Goal: Task Accomplishment & Management: Manage account settings

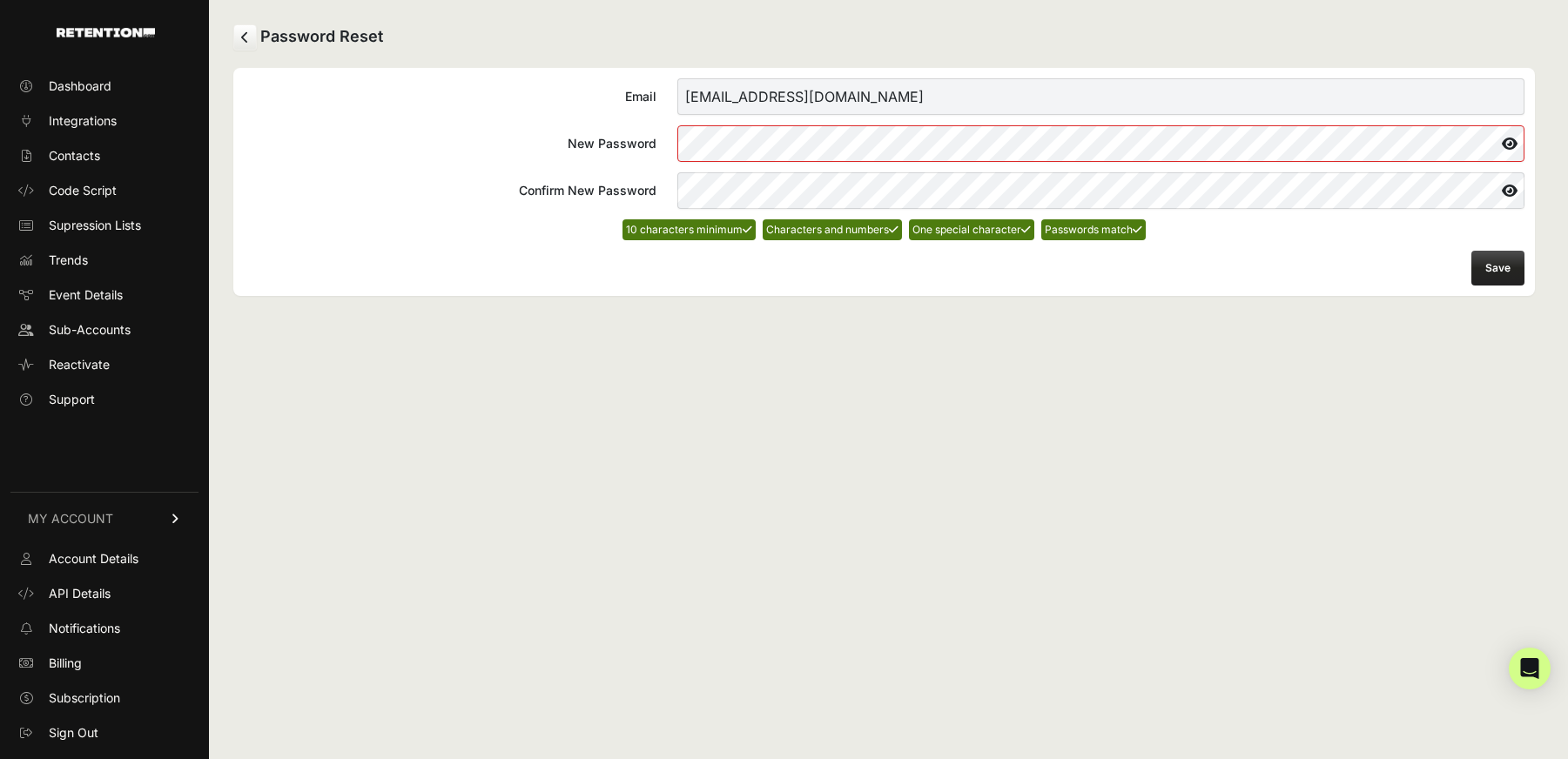
click at [1490, 273] on button "Save" at bounding box center [1498, 267] width 53 height 35
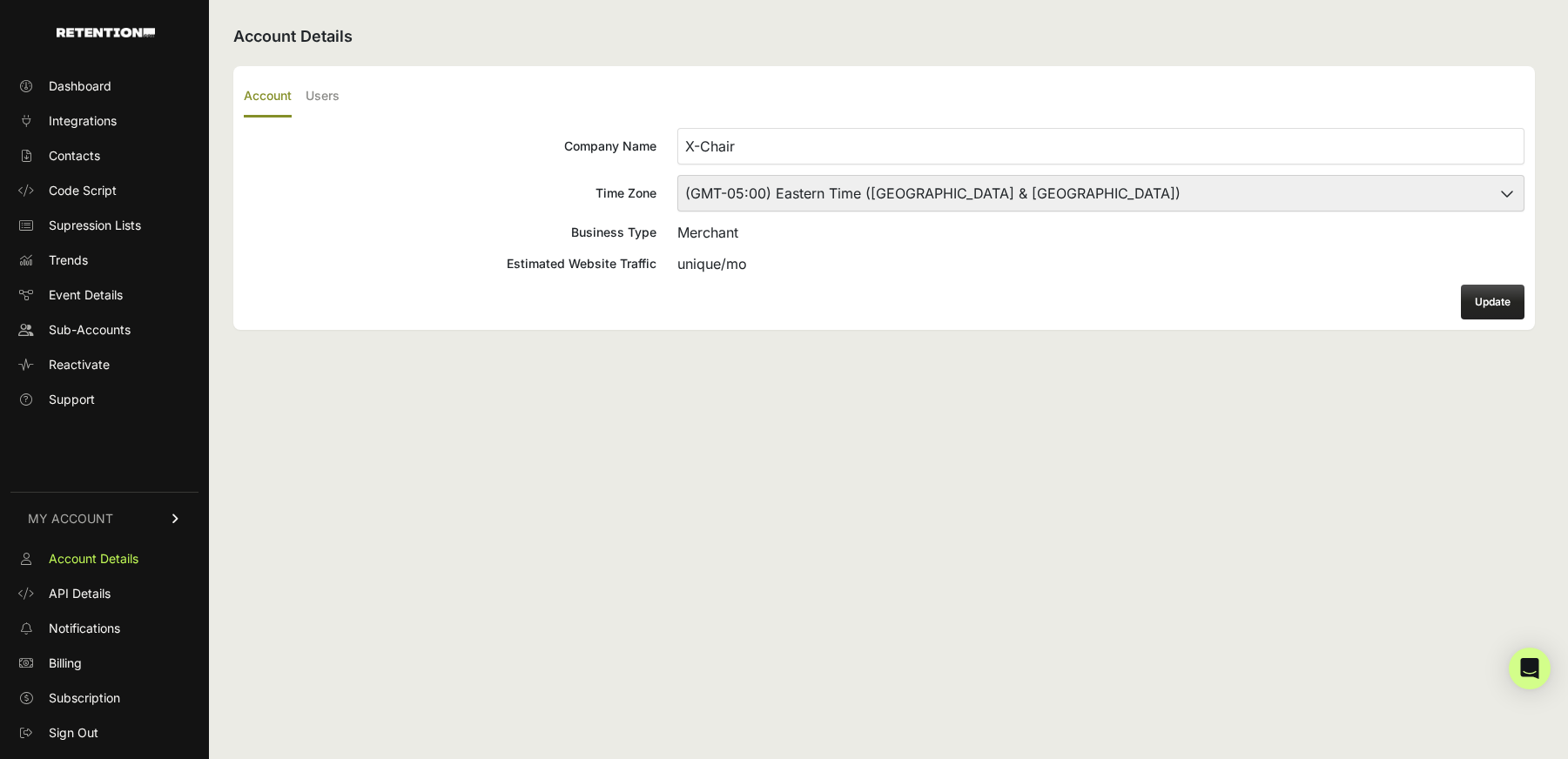
click at [1041, 199] on select "(GMT-10:00) America/Adak (GMT-10:00) Hawaii (GMT-09:00) Alaska (GMT-09:00) Amer…" at bounding box center [1101, 193] width 847 height 37
select select "Pacific Time (US & Canada)"
click at [677, 175] on select "(GMT-10:00) America/Adak (GMT-10:00) Hawaii (GMT-09:00) Alaska (GMT-09:00) Amer…" at bounding box center [1101, 193] width 847 height 37
click at [1481, 293] on button "Update" at bounding box center [1492, 302] width 63 height 35
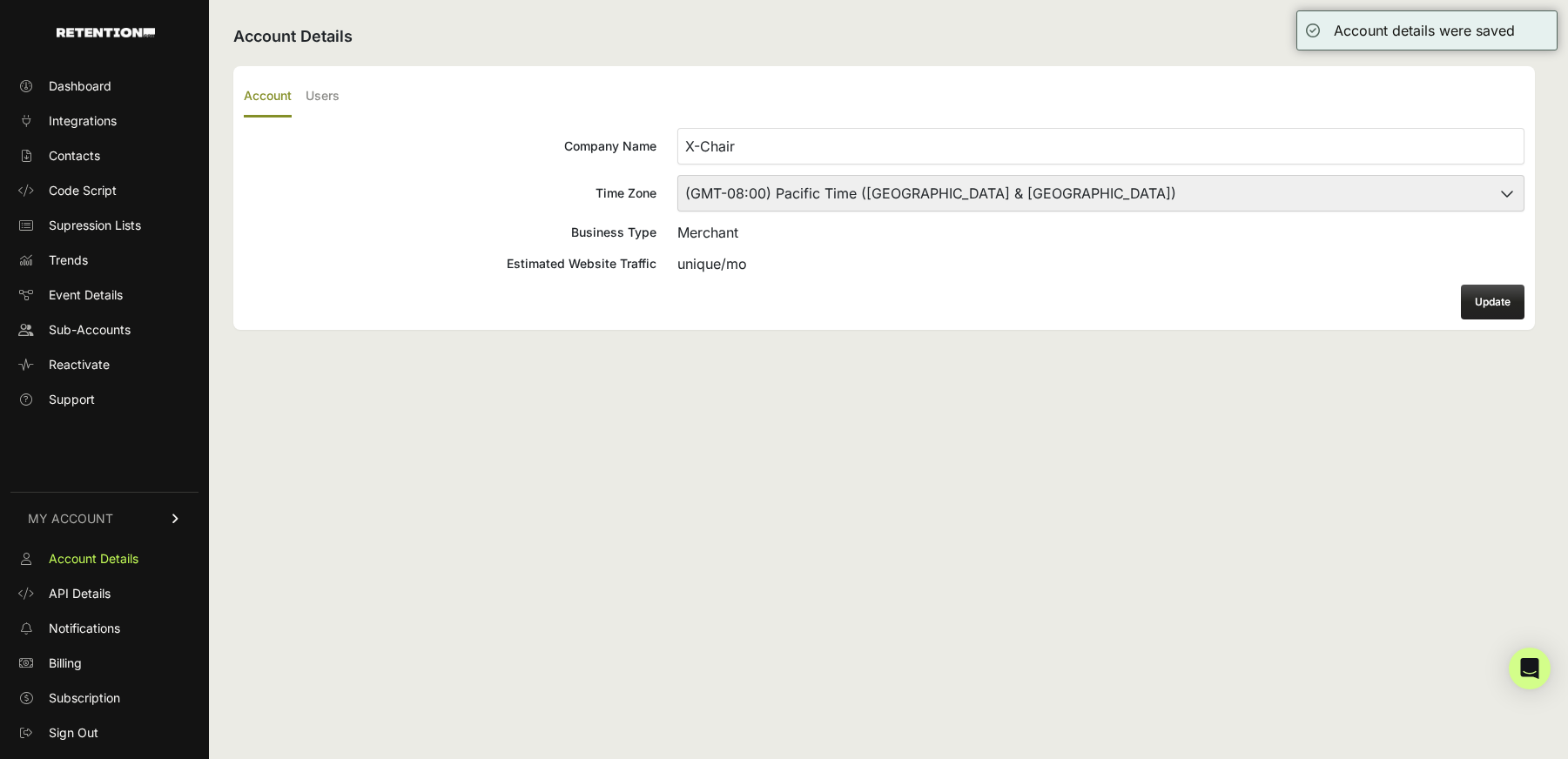
click at [1510, 307] on button "Update" at bounding box center [1492, 302] width 63 height 35
click at [94, 92] on span "Dashboard" at bounding box center [80, 86] width 62 height 17
